Goal: Task Accomplishment & Management: Use online tool/utility

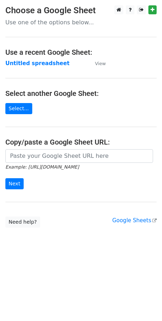
click at [20, 161] on input "url" at bounding box center [78, 156] width 147 height 14
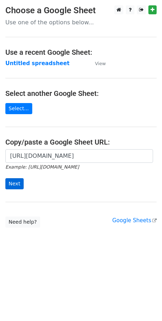
type input "[URL][DOMAIN_NAME]"
click at [13, 185] on input "Next" at bounding box center [14, 183] width 18 height 11
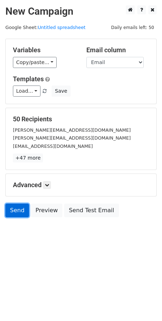
click at [18, 208] on link "Send" at bounding box center [17, 211] width 24 height 14
